Goal: Transaction & Acquisition: Purchase product/service

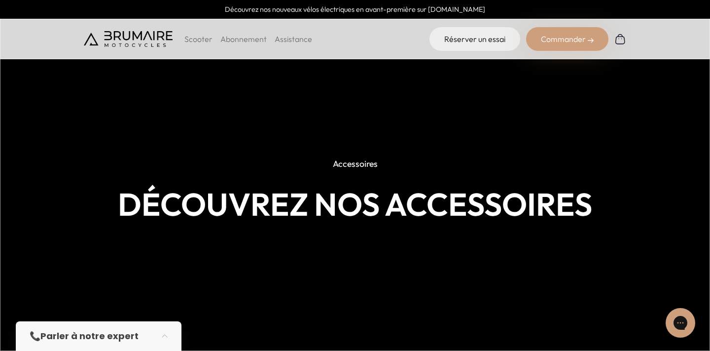
click at [206, 38] on p "Scooter" at bounding box center [198, 39] width 28 height 12
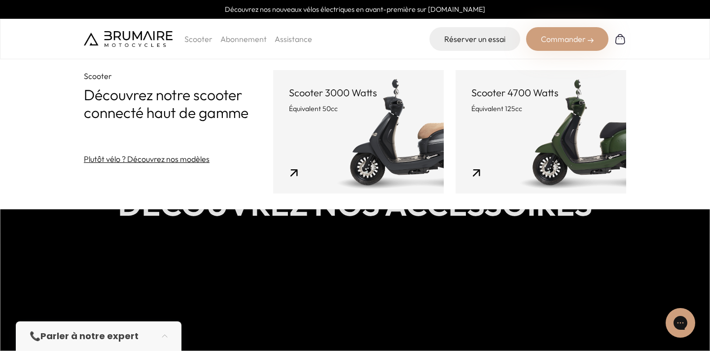
click at [374, 152] on link "Scooter 3000 Watts Équivalent 50cc" at bounding box center [358, 131] width 171 height 123
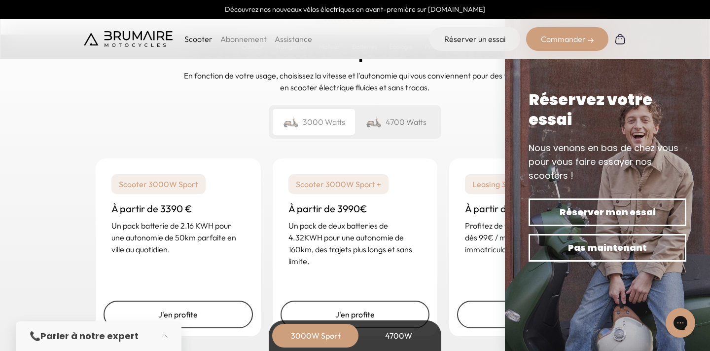
scroll to position [2475, 0]
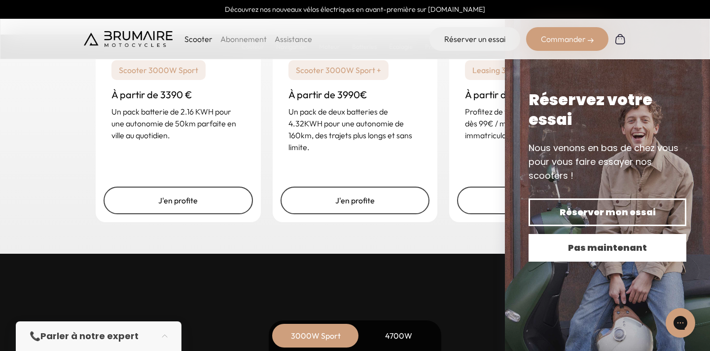
click at [577, 236] on button "Pas maintenant" at bounding box center [608, 248] width 158 height 28
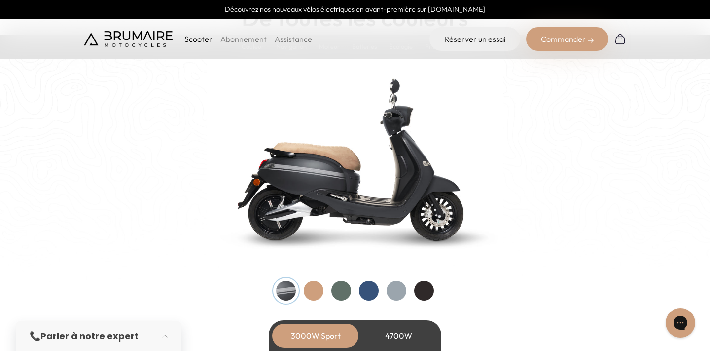
scroll to position [1052, 0]
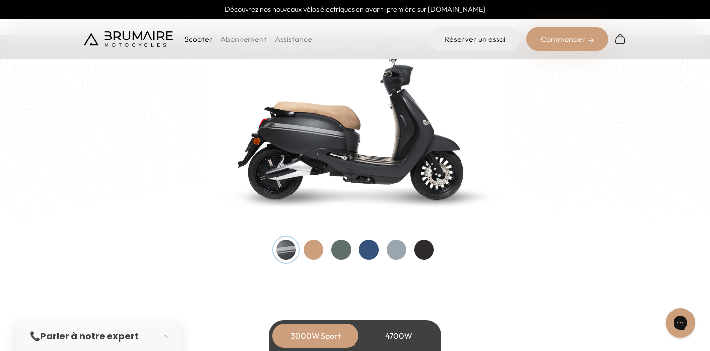
click at [311, 251] on div at bounding box center [314, 250] width 20 height 20
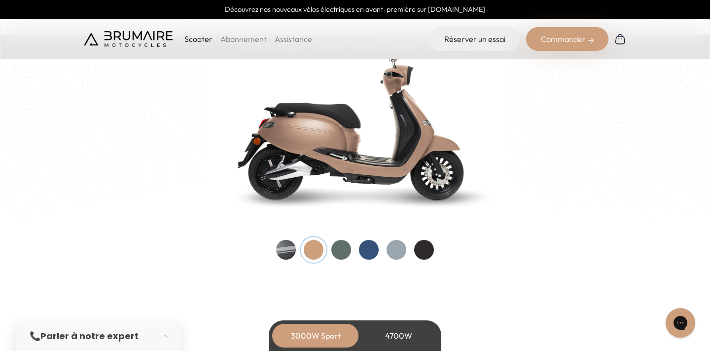
click at [334, 249] on div at bounding box center [341, 250] width 20 height 20
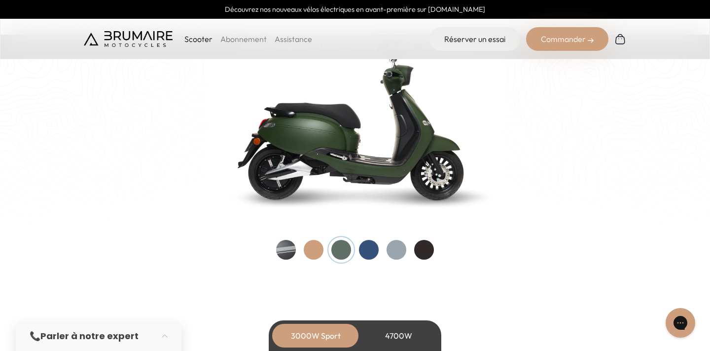
click at [369, 250] on div at bounding box center [369, 250] width 20 height 20
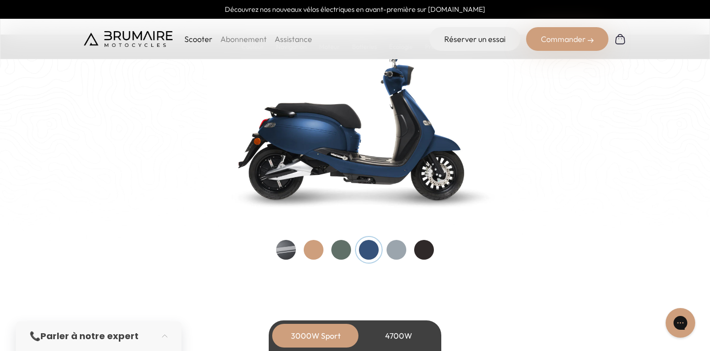
click at [386, 250] on div at bounding box center [355, 250] width 158 height 20
click at [401, 253] on div at bounding box center [397, 250] width 20 height 20
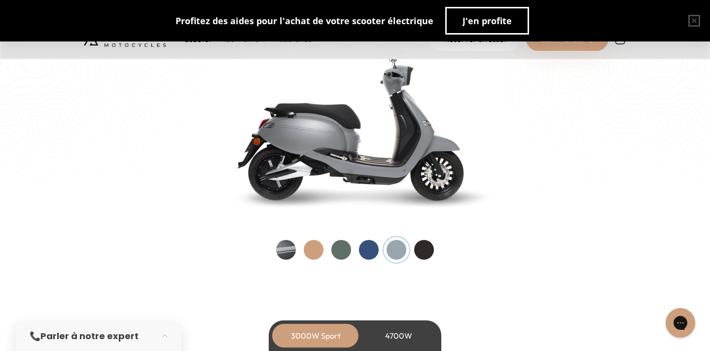
scroll to position [1033, 0]
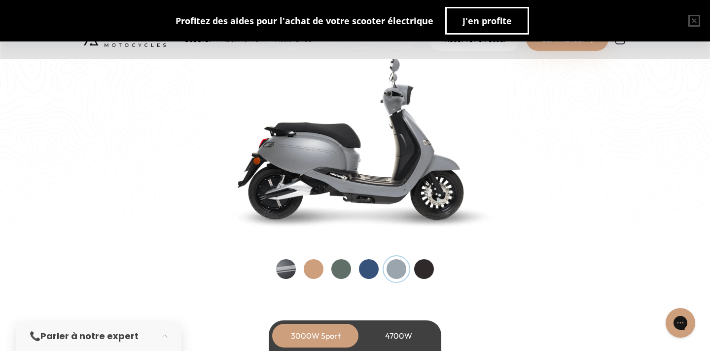
click at [423, 269] on div at bounding box center [424, 269] width 20 height 20
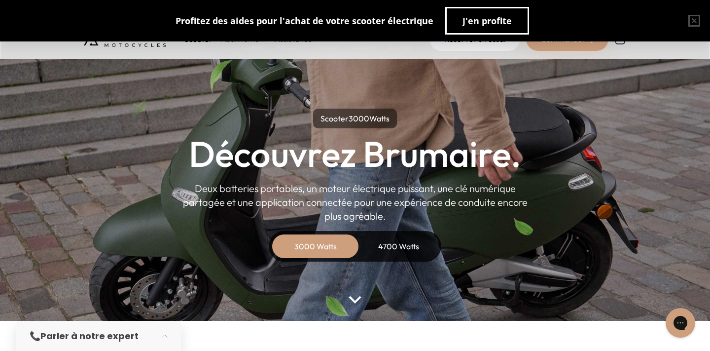
scroll to position [0, 0]
click at [484, 30] on button "J'en profite" at bounding box center [487, 21] width 84 height 28
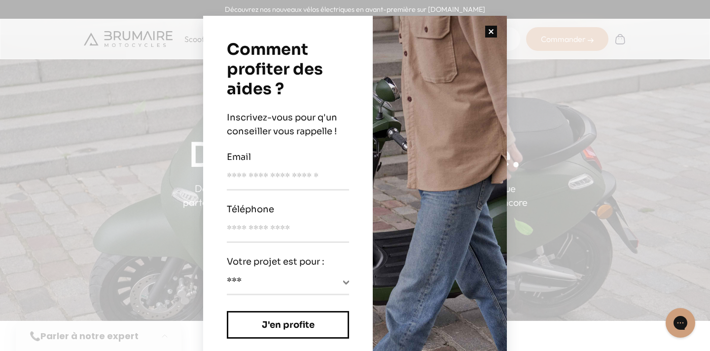
click at [495, 29] on button "button" at bounding box center [491, 32] width 32 height 32
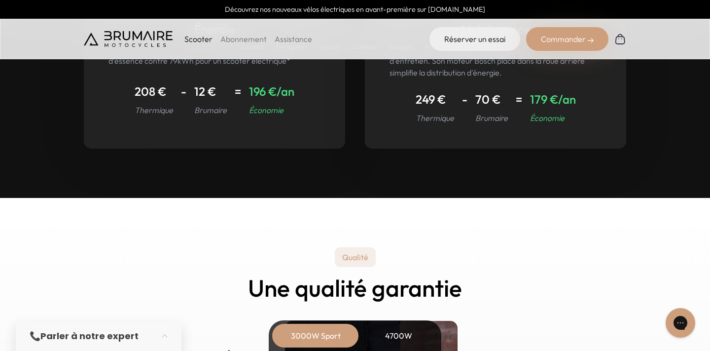
scroll to position [4207, 0]
